Goal: Task Accomplishment & Management: Complete application form

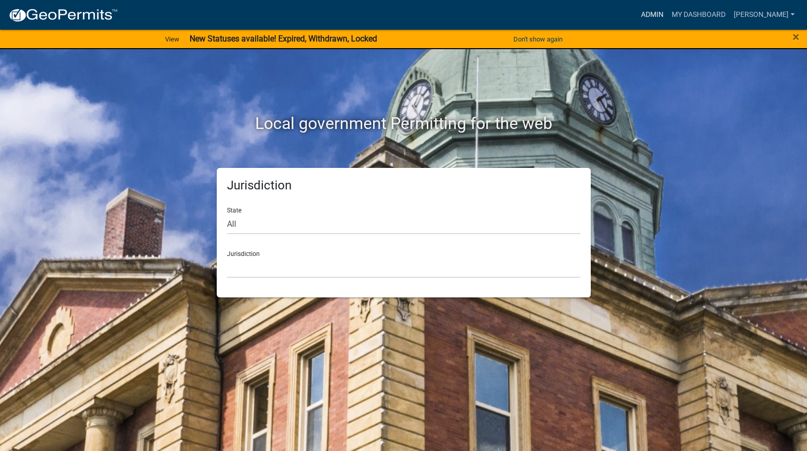
click at [667, 10] on link "Admin" at bounding box center [652, 14] width 31 height 19
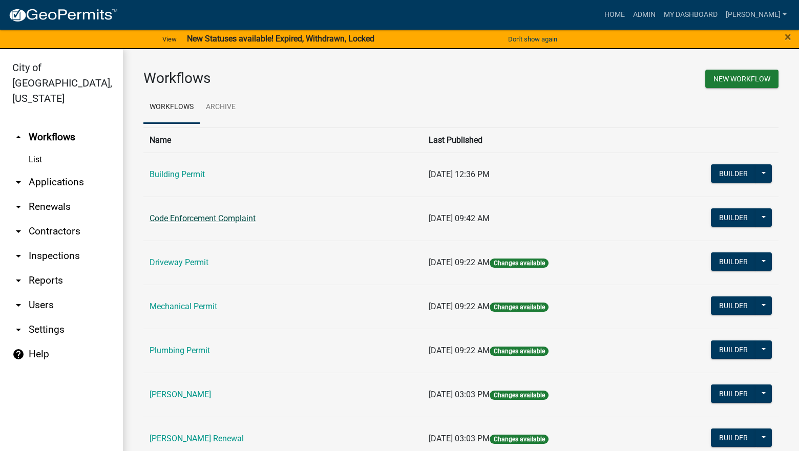
click at [234, 222] on link "Code Enforcement Complaint" at bounding box center [203, 219] width 106 height 10
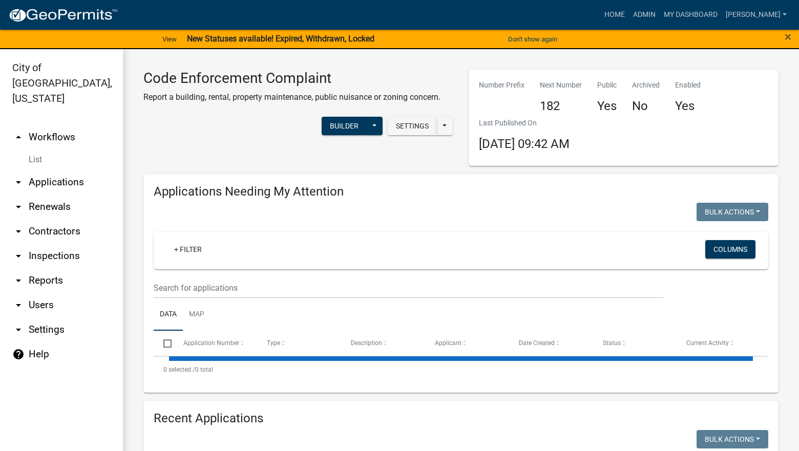
select select "3: 100"
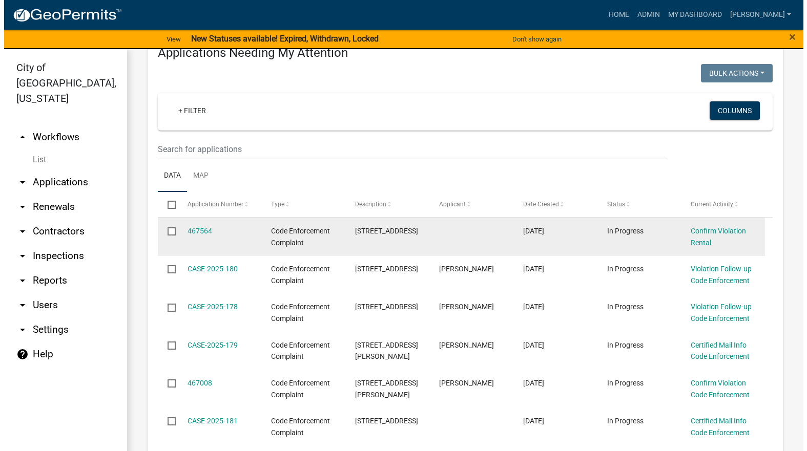
scroll to position [154, 0]
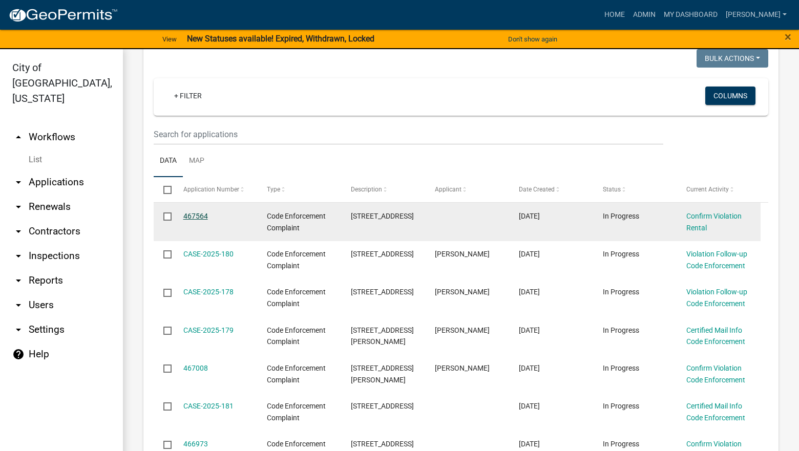
click at [201, 216] on link "467564" at bounding box center [195, 216] width 25 height 8
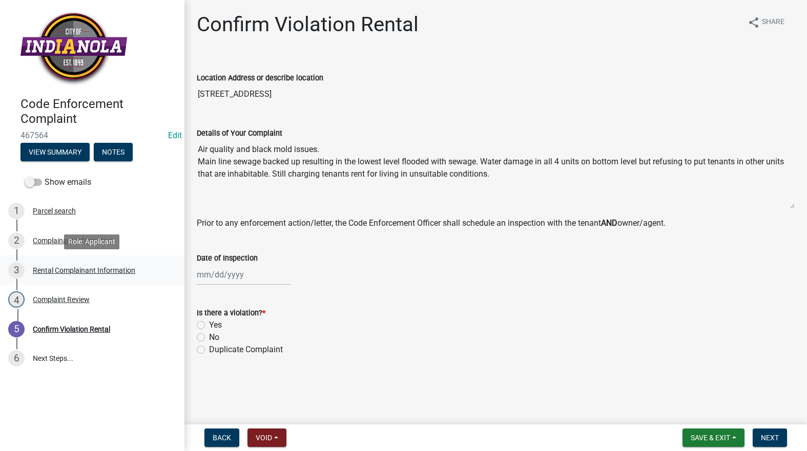
click at [86, 268] on div "Rental Complainant Information" at bounding box center [84, 270] width 102 height 7
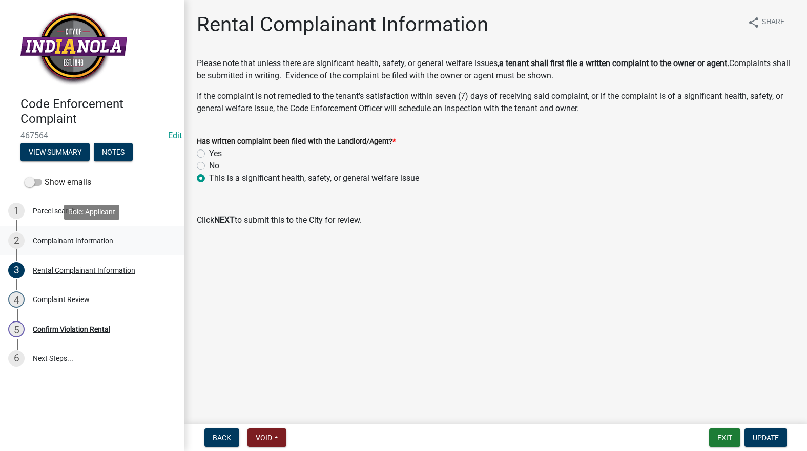
click at [105, 237] on div "Complainant Information" at bounding box center [73, 240] width 80 height 7
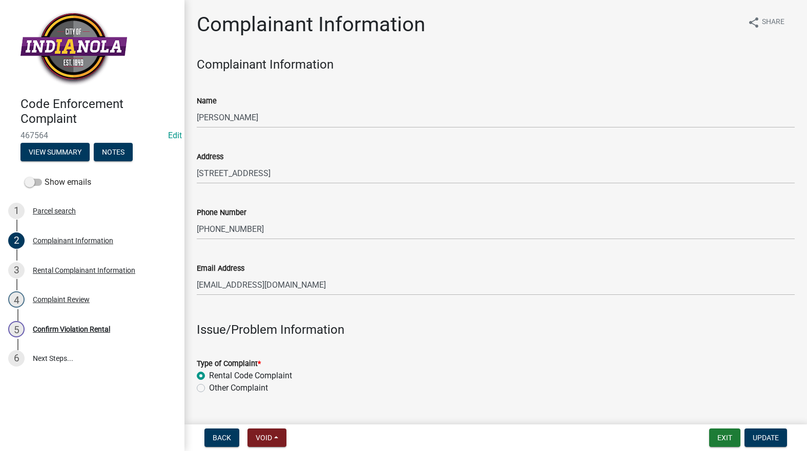
scroll to position [359, 0]
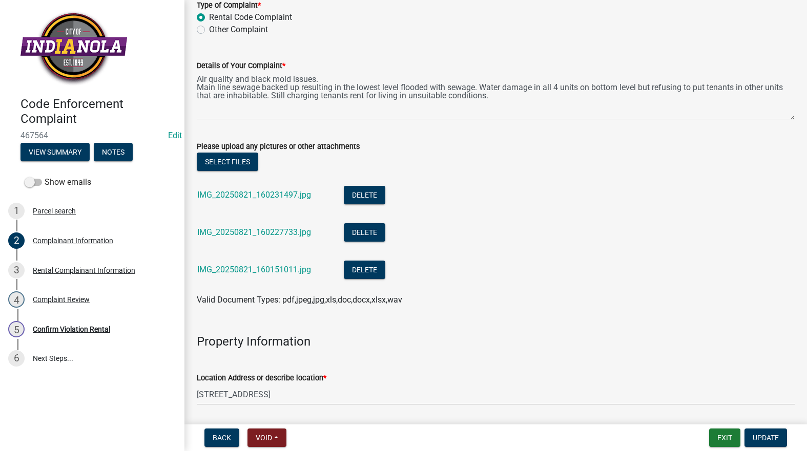
click at [280, 184] on li "IMG_20250821_160231497.jpg Delete" at bounding box center [496, 196] width 598 height 37
click at [281, 196] on link "IMG_20250821_160231497.jpg" at bounding box center [254, 195] width 114 height 10
click at [258, 227] on link "IMG_20250821_160227733.jpg" at bounding box center [254, 232] width 114 height 10
click at [283, 269] on link "IMG_20250821_160151011.jpg" at bounding box center [254, 270] width 114 height 10
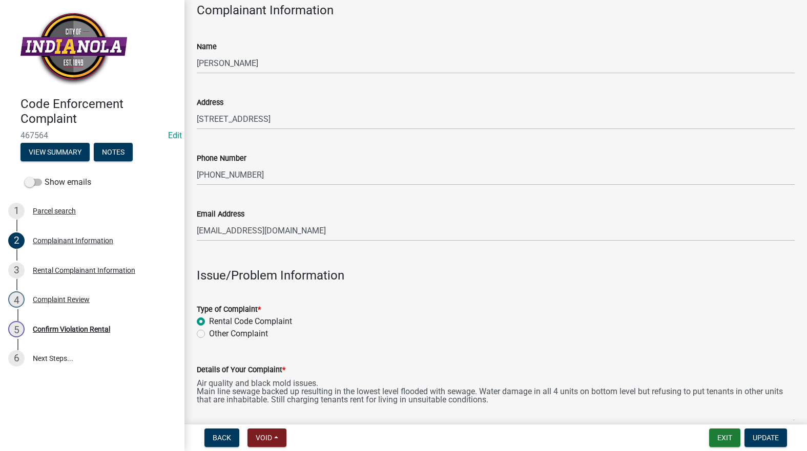
scroll to position [51, 0]
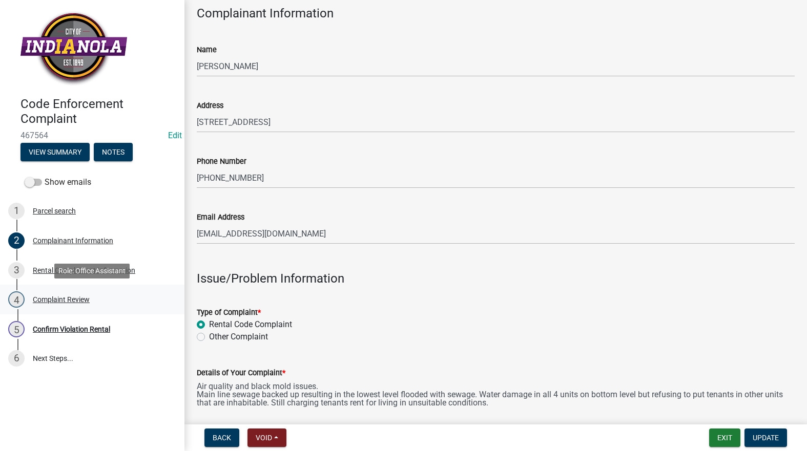
click at [77, 298] on div "Complaint Review" at bounding box center [61, 299] width 57 height 7
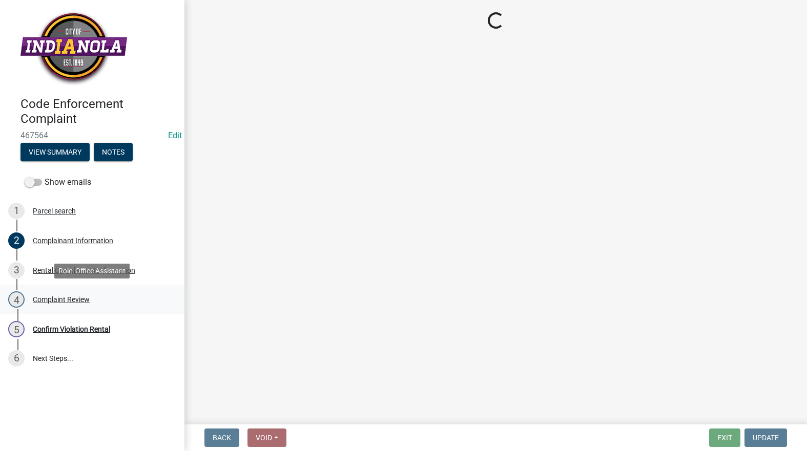
scroll to position [0, 0]
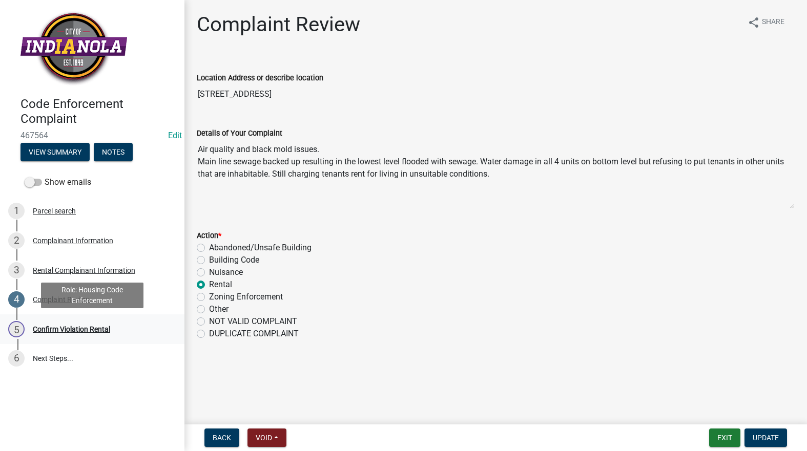
click at [92, 330] on div "Confirm Violation Rental" at bounding box center [71, 329] width 77 height 7
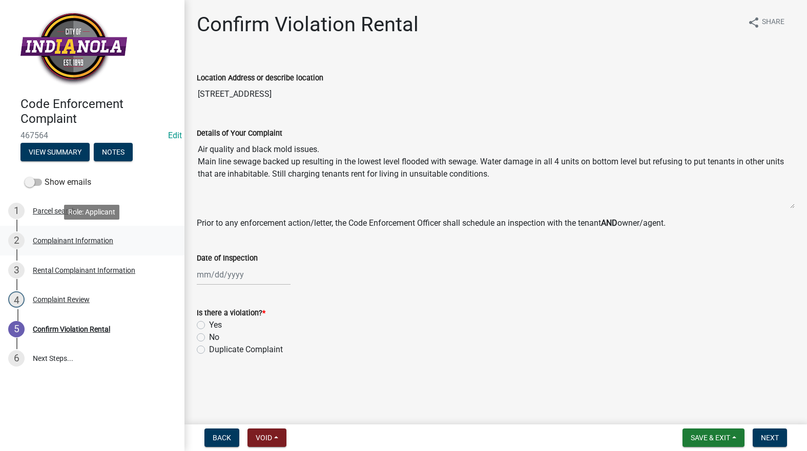
click at [58, 238] on div "Complainant Information" at bounding box center [73, 240] width 80 height 7
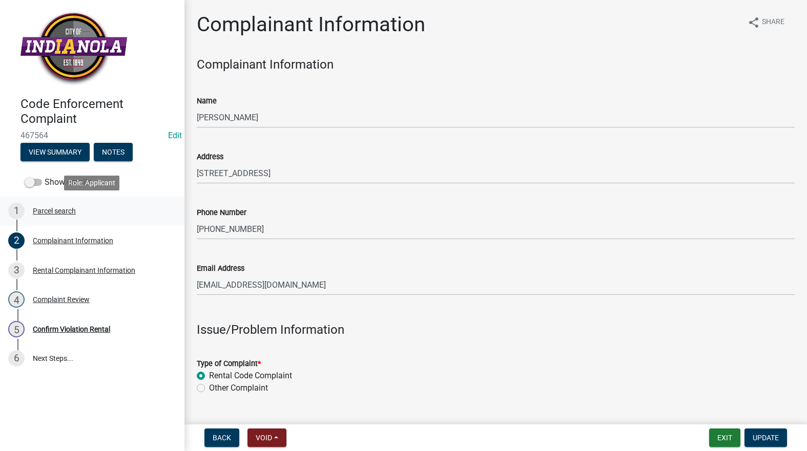
click at [69, 209] on div "Parcel search" at bounding box center [54, 210] width 43 height 7
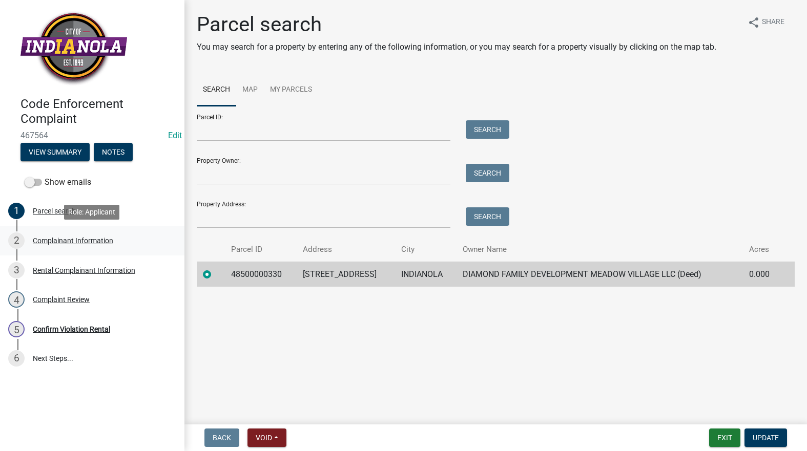
click at [95, 243] on div "Complainant Information" at bounding box center [73, 240] width 80 height 7
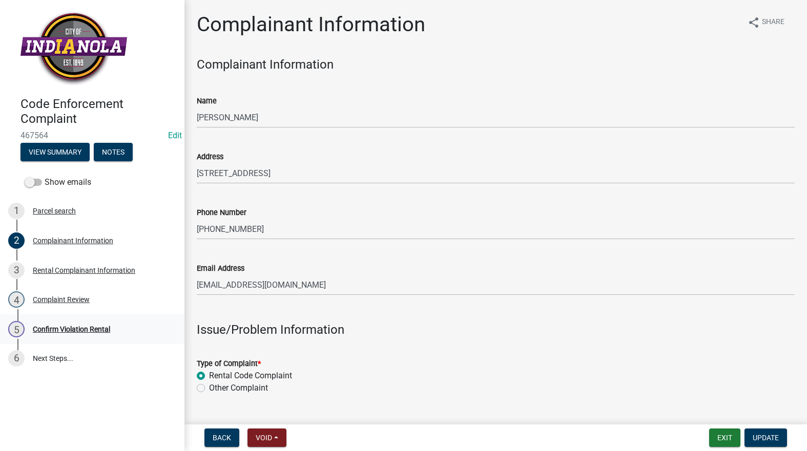
click at [64, 324] on div "5 Confirm Violation Rental" at bounding box center [88, 329] width 160 height 16
